Goal: Task Accomplishment & Management: Manage account settings

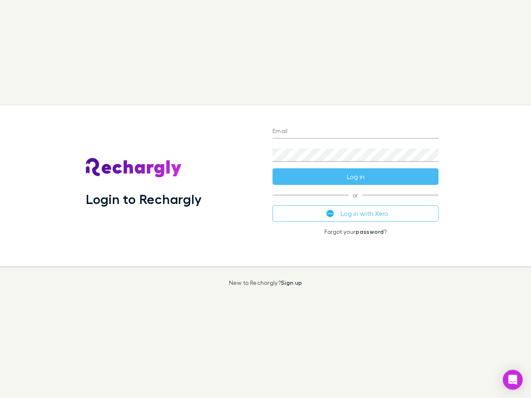
click at [266, 199] on div "Login to Rechargly" at bounding box center [172, 185] width 187 height 161
click at [356, 132] on input "Email" at bounding box center [356, 131] width 166 height 13
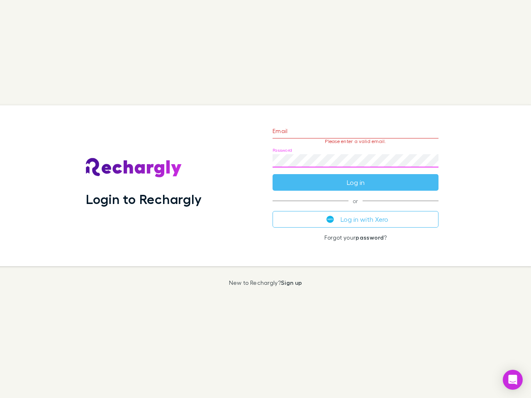
click at [356, 177] on form "Email Please enter a valid email. Password Log in" at bounding box center [356, 155] width 166 height 72
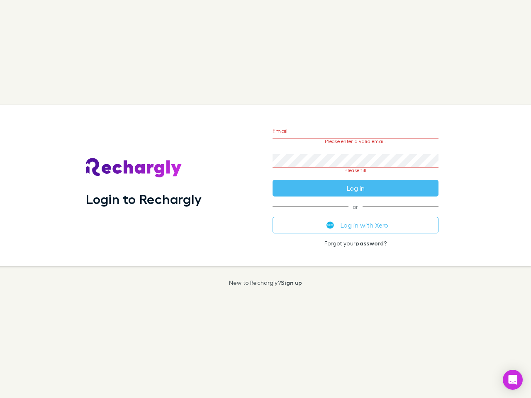
click at [356, 214] on div "Email Please enter a valid email. Password Please fill Log in or Log in with Xe…" at bounding box center [355, 185] width 179 height 161
click at [513, 380] on icon "Open Intercom Messenger" at bounding box center [513, 380] width 9 height 10
